Goal: Transaction & Acquisition: Purchase product/service

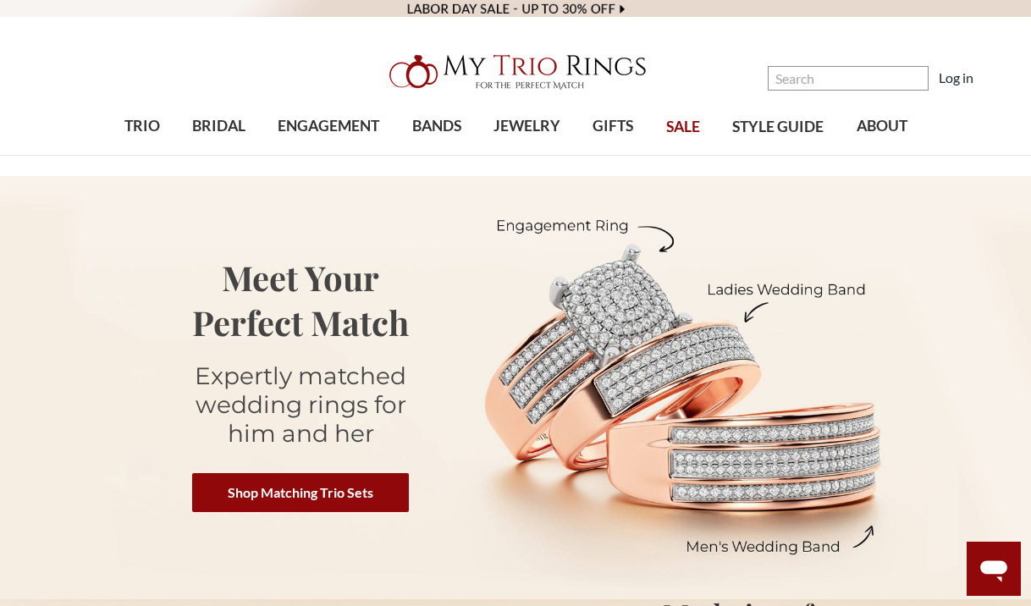
click at [786, 75] on input "Search" at bounding box center [848, 78] width 161 height 25
type input "Amethyst"
click at [855, 84] on input "Amethyst" at bounding box center [848, 78] width 161 height 25
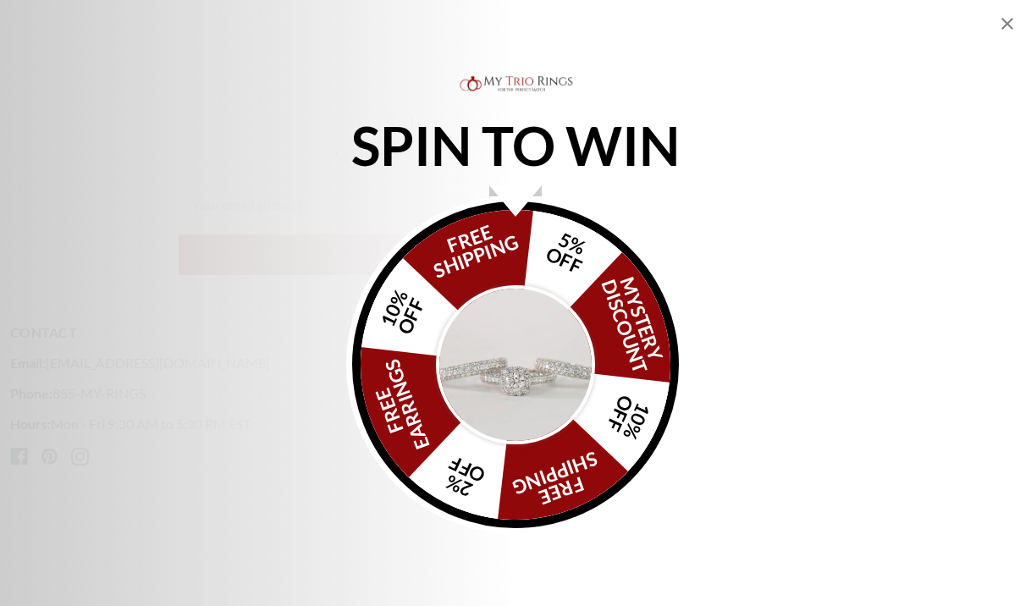
scroll to position [1179, 0]
click at [762, 246] on div "SPIN TO WIN FREE SHIPPING 5% OFF Mystery Discount 10% OFF FREE SHIPPING 2% OFF …" at bounding box center [515, 303] width 1031 height 462
click at [1004, 22] on icon "Close popup" at bounding box center [1007, 24] width 20 height 20
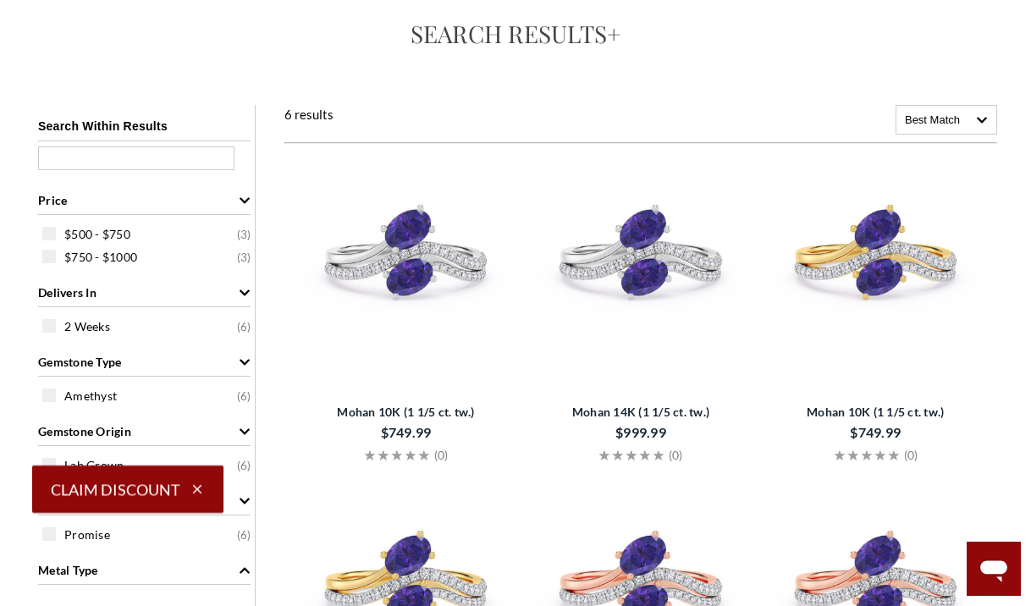
scroll to position [19, 0]
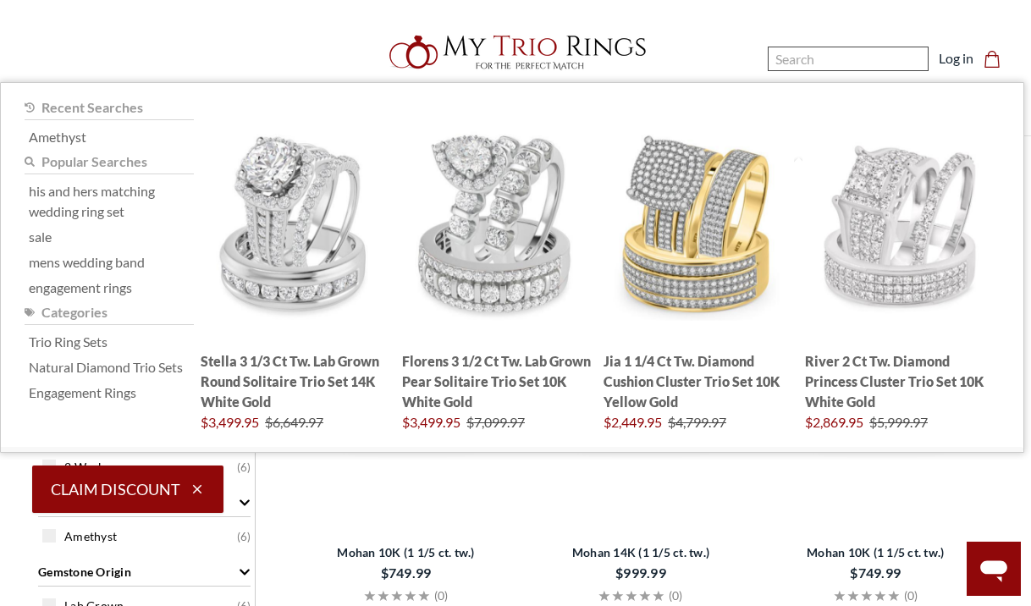
click at [850, 61] on input "Search" at bounding box center [848, 59] width 161 height 25
paste input "Aquamarine"
type input "Aquamarine"
